Goal: Task Accomplishment & Management: Manage account settings

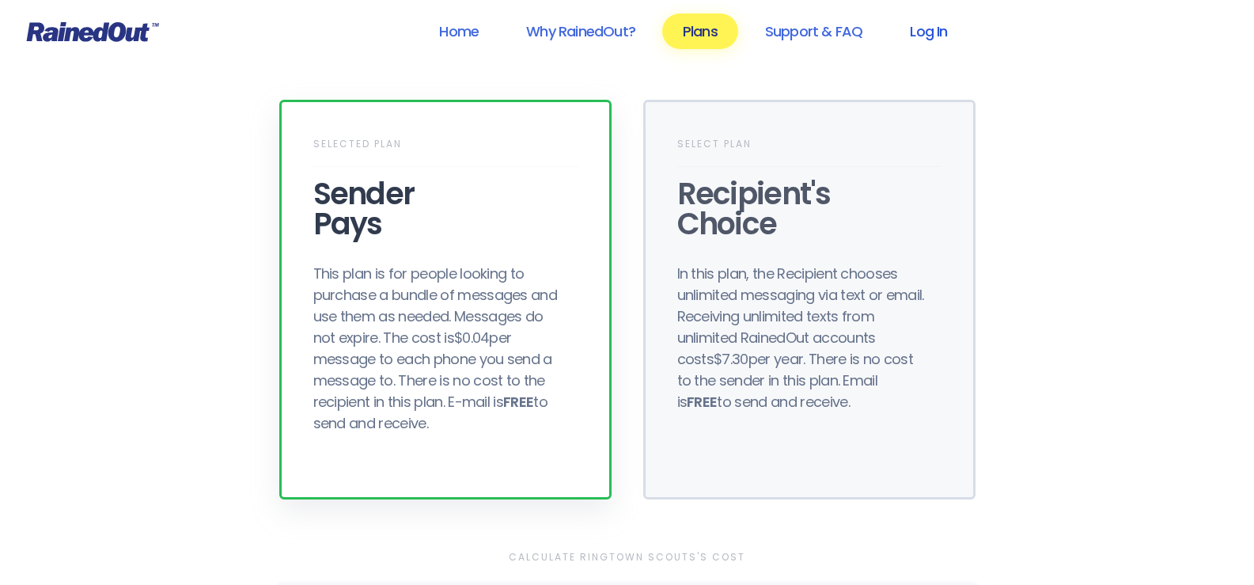
click at [929, 32] on link "Log In" at bounding box center [928, 31] width 78 height 36
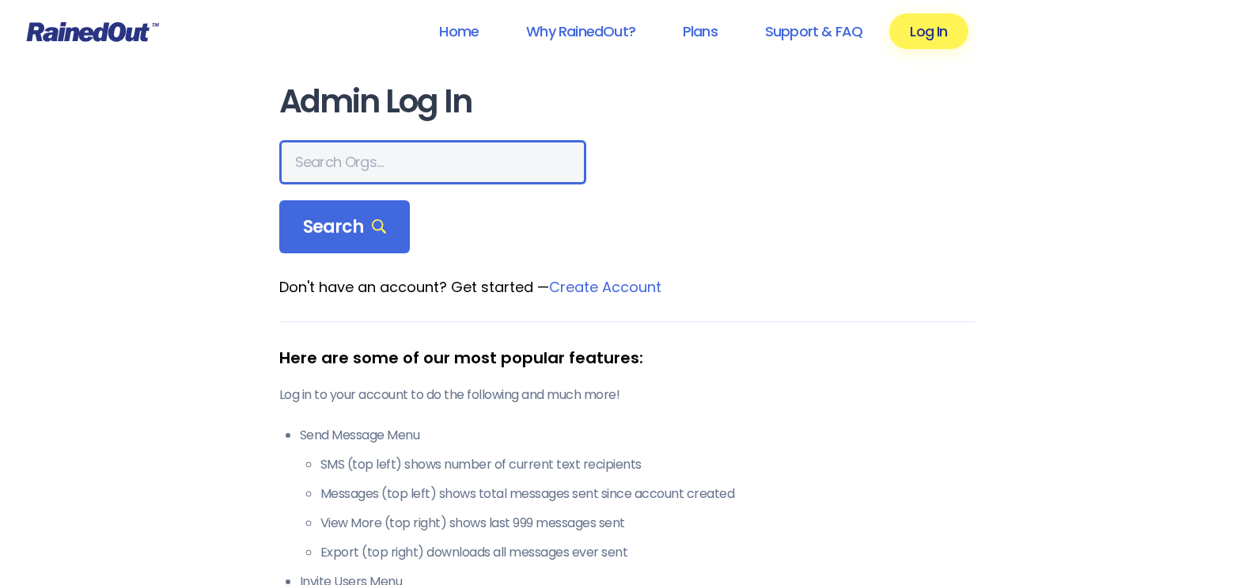
click at [340, 164] on input "text" at bounding box center [432, 162] width 307 height 44
type input "ringtown"
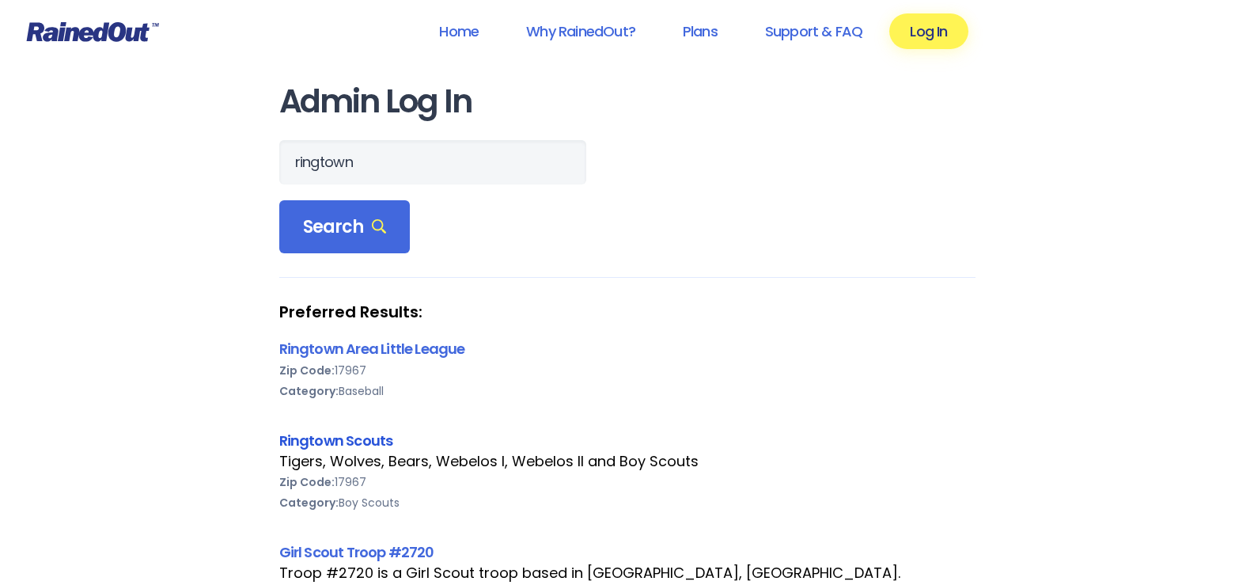
click at [328, 442] on link "Ringtown Scouts" at bounding box center [336, 440] width 114 height 20
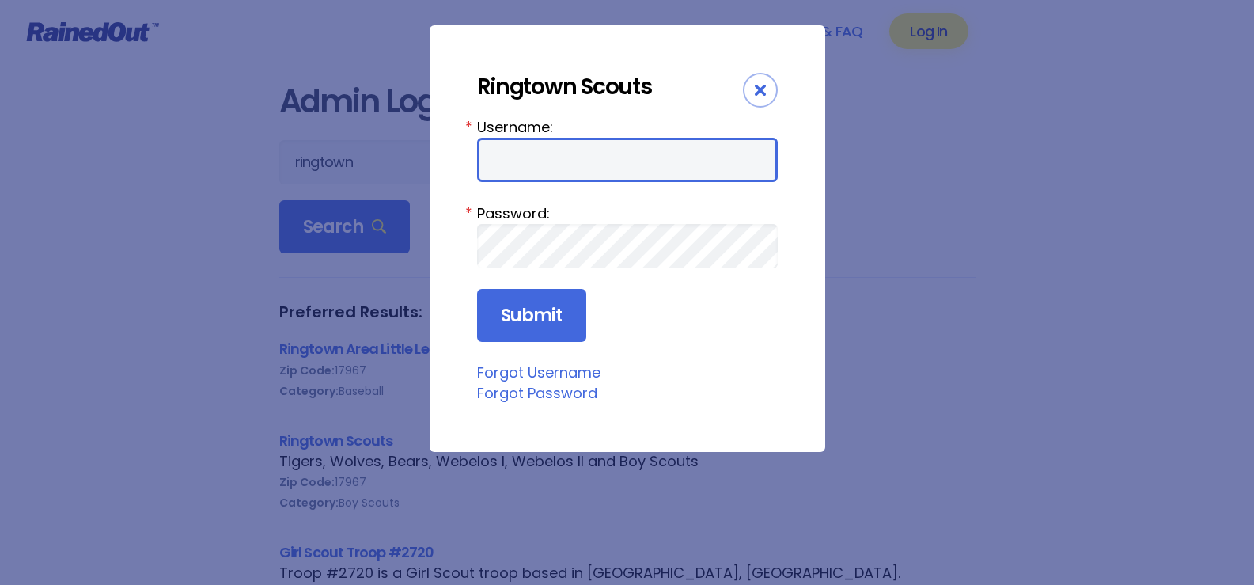
click at [562, 163] on input "Username:" at bounding box center [627, 160] width 301 height 44
type input "cjgeary"
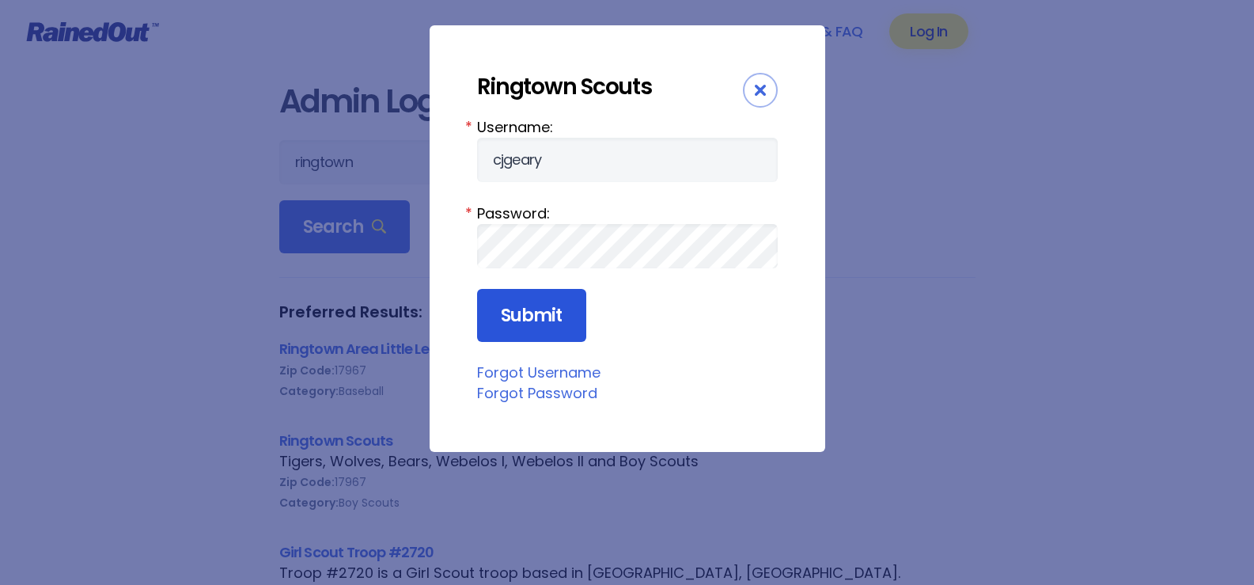
click at [521, 305] on input "Submit" at bounding box center [531, 316] width 109 height 54
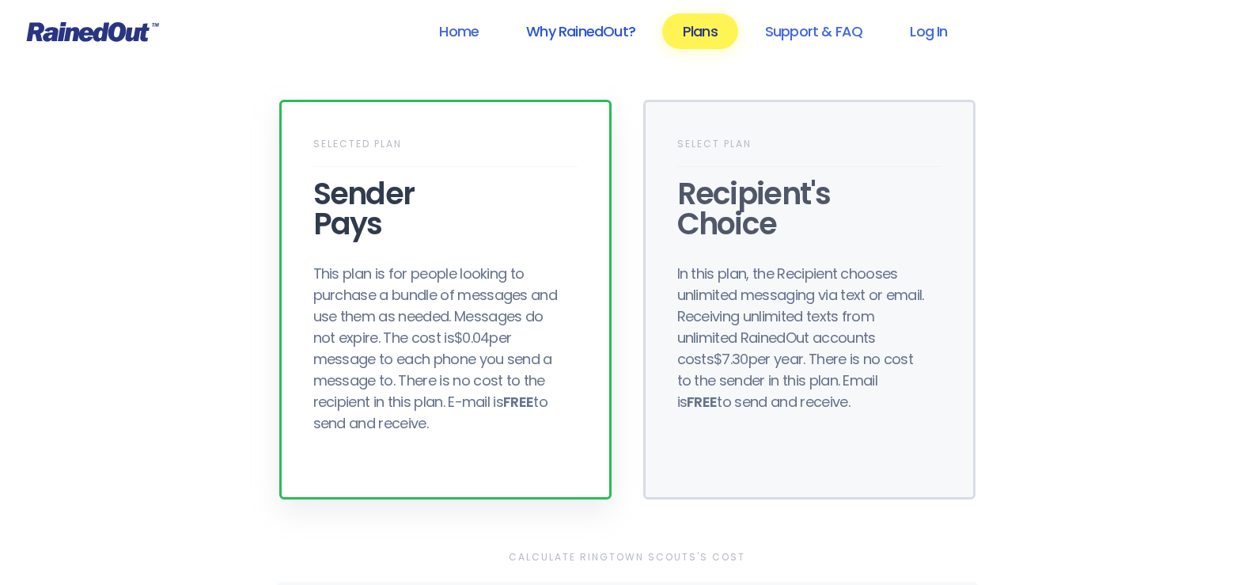
click at [581, 34] on link "Why RainedOut?" at bounding box center [580, 31] width 150 height 36
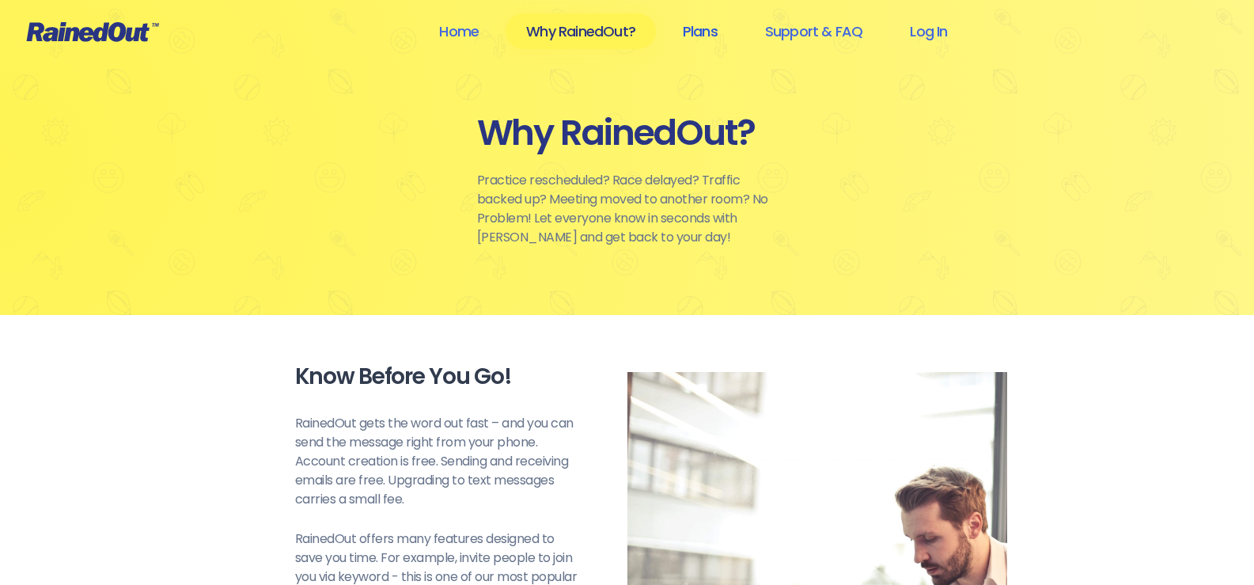
click at [705, 33] on link "Plans" at bounding box center [700, 31] width 76 height 36
